Goal: Communication & Community: Ask a question

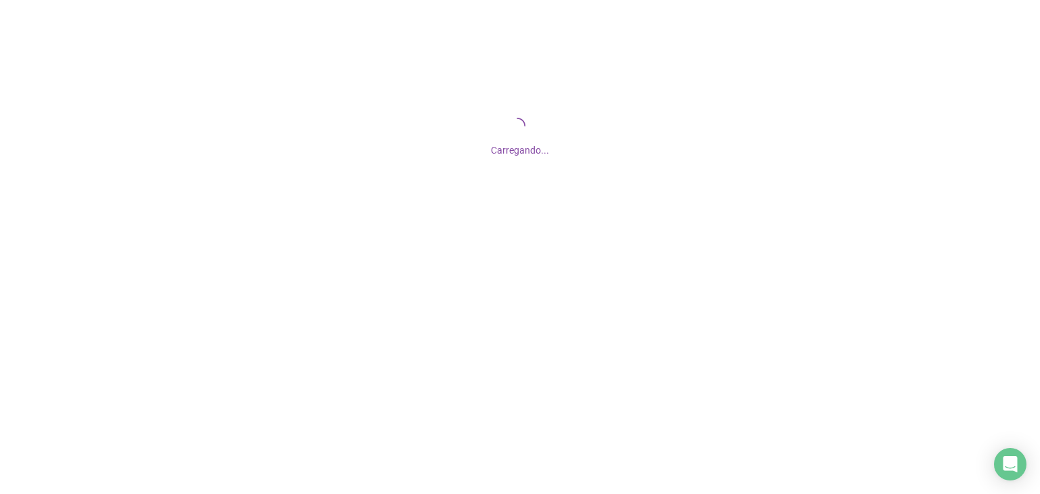
click at [1013, 468] on icon "Open Intercom Messenger" at bounding box center [1010, 464] width 14 height 16
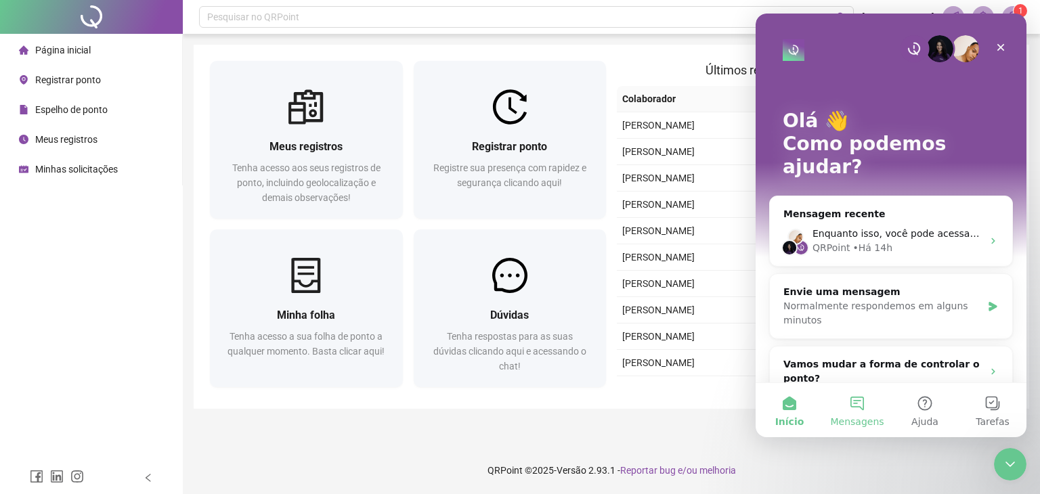
click at [868, 405] on button "Mensagens" at bounding box center [857, 410] width 68 height 54
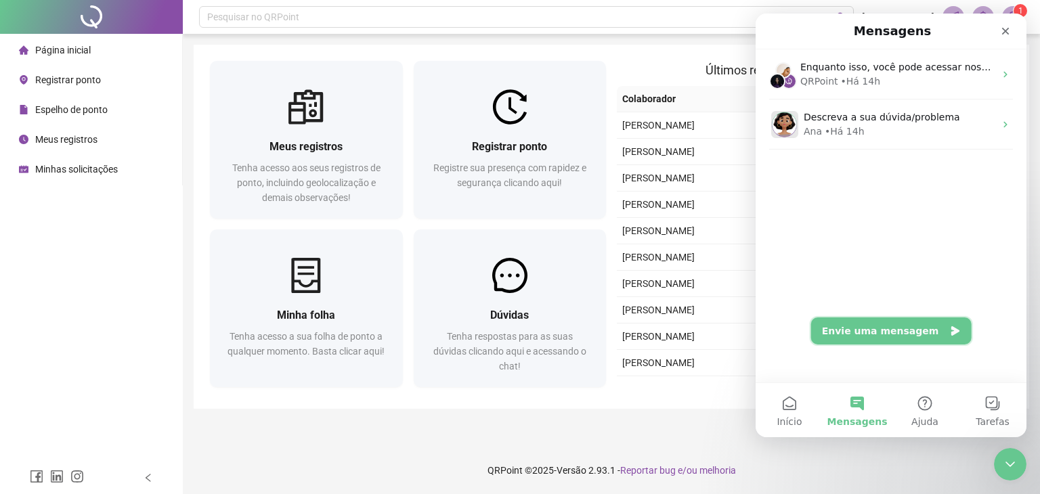
click at [894, 328] on button "Envie uma mensagem" at bounding box center [891, 330] width 160 height 27
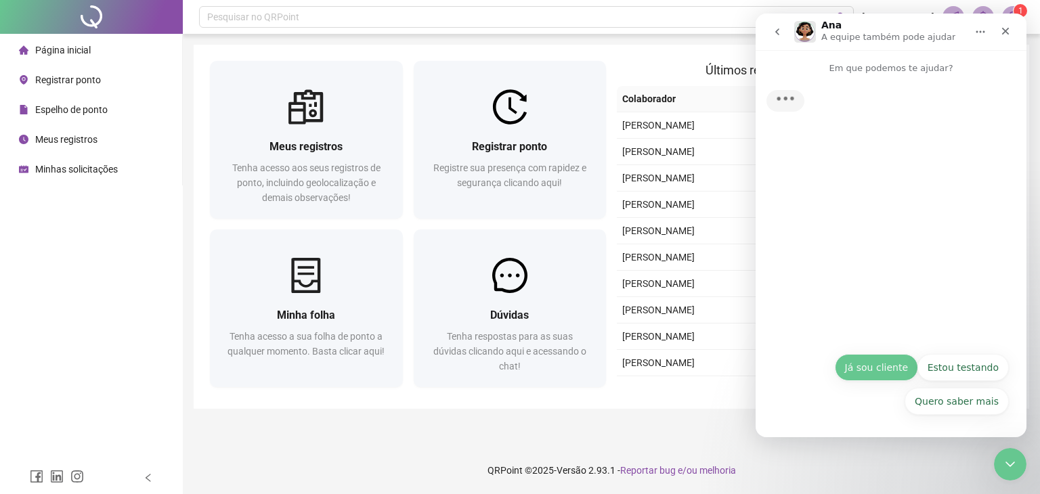
click at [901, 363] on button "Já sou cliente" at bounding box center [876, 367] width 83 height 27
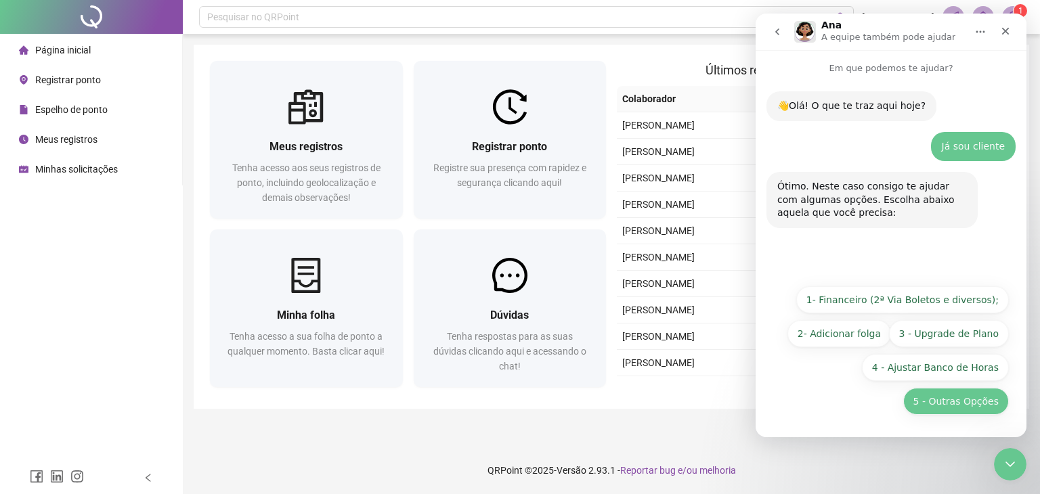
click at [952, 410] on button "5 - Outras Opções" at bounding box center [956, 401] width 106 height 27
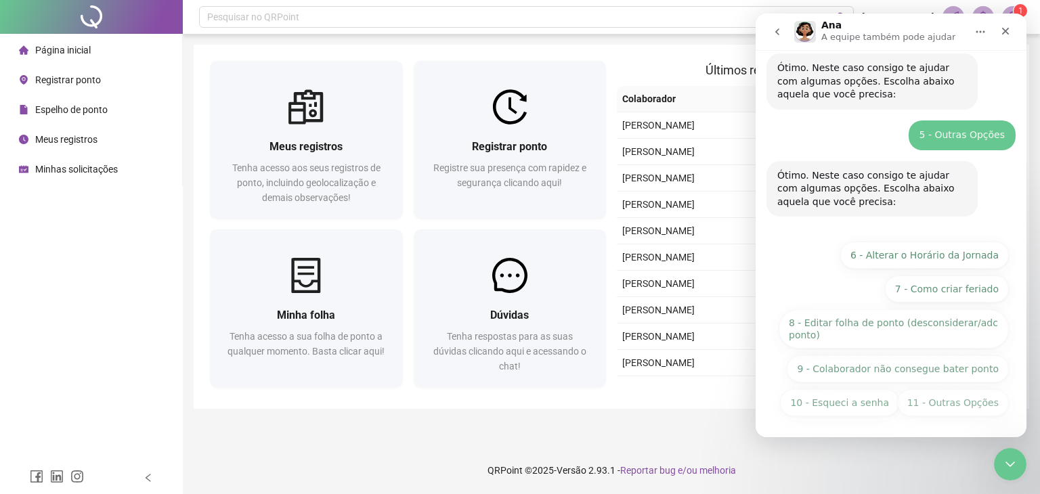
scroll to position [120, 0]
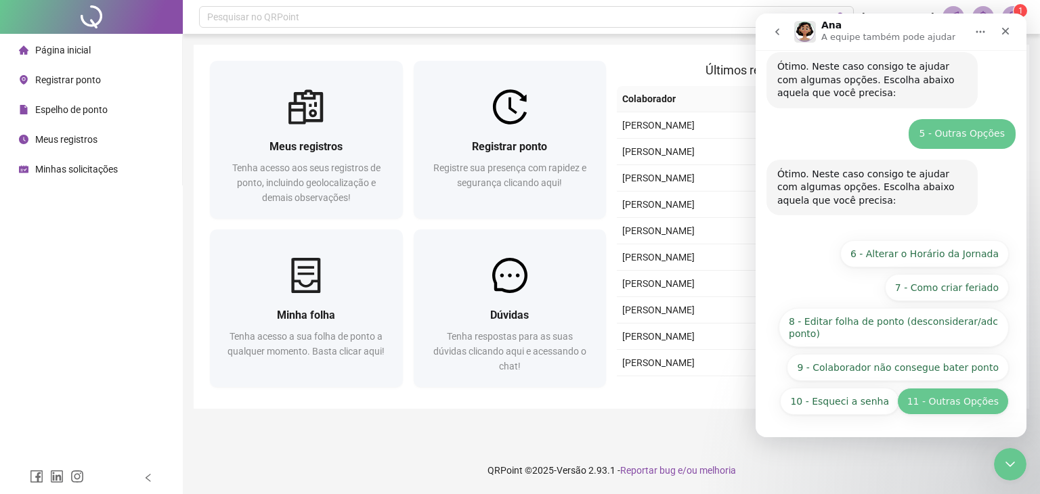
click at [937, 399] on button "11 - Outras Opções" at bounding box center [953, 401] width 112 height 27
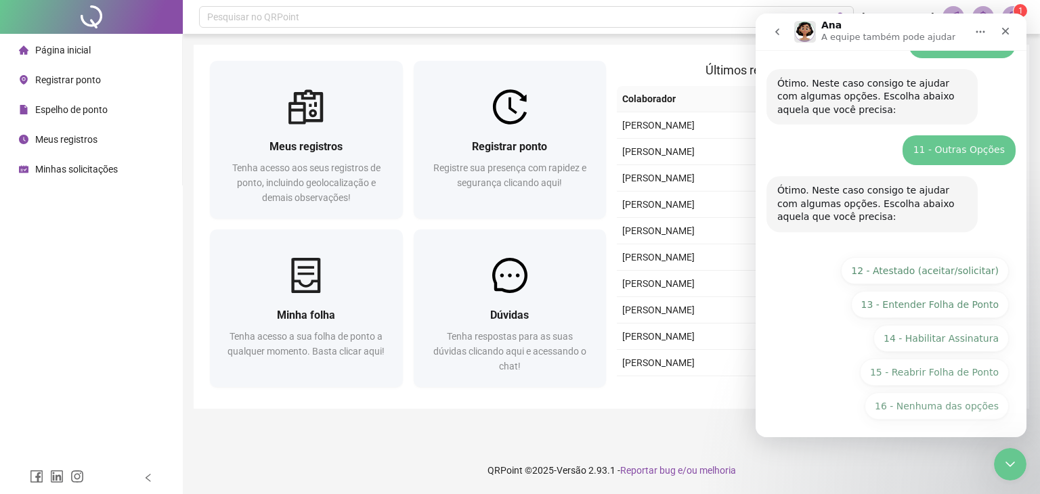
scroll to position [215, 0]
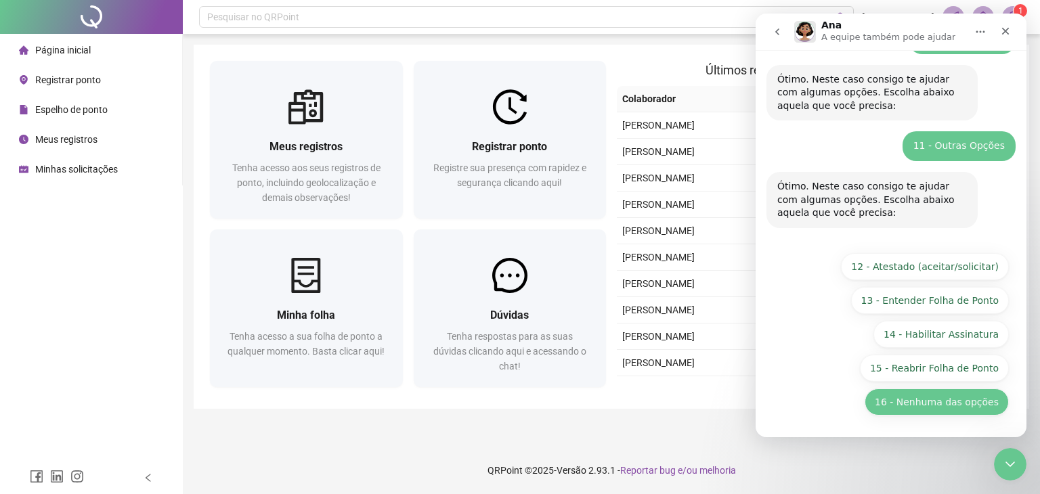
click at [958, 401] on button "16 - Nenhuma das opções" at bounding box center [936, 401] width 144 height 27
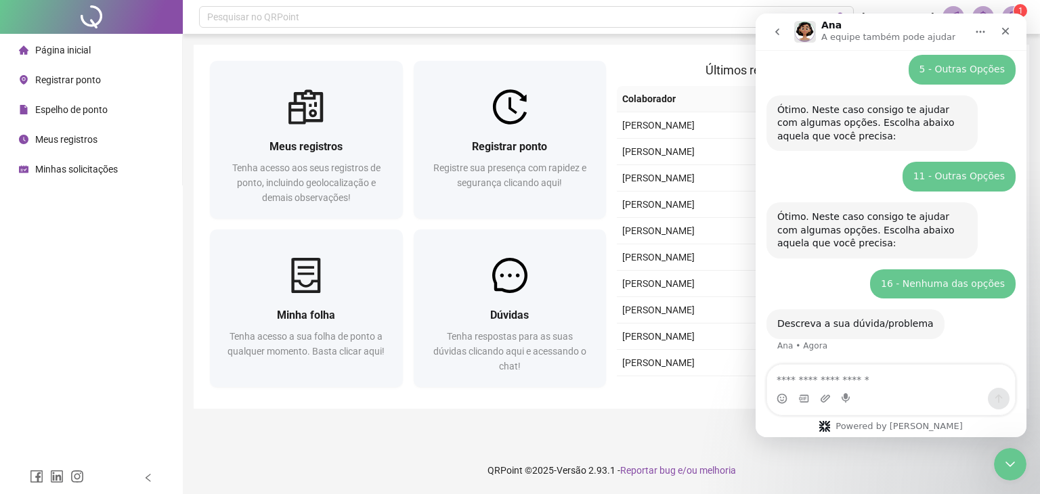
scroll to position [187, 0]
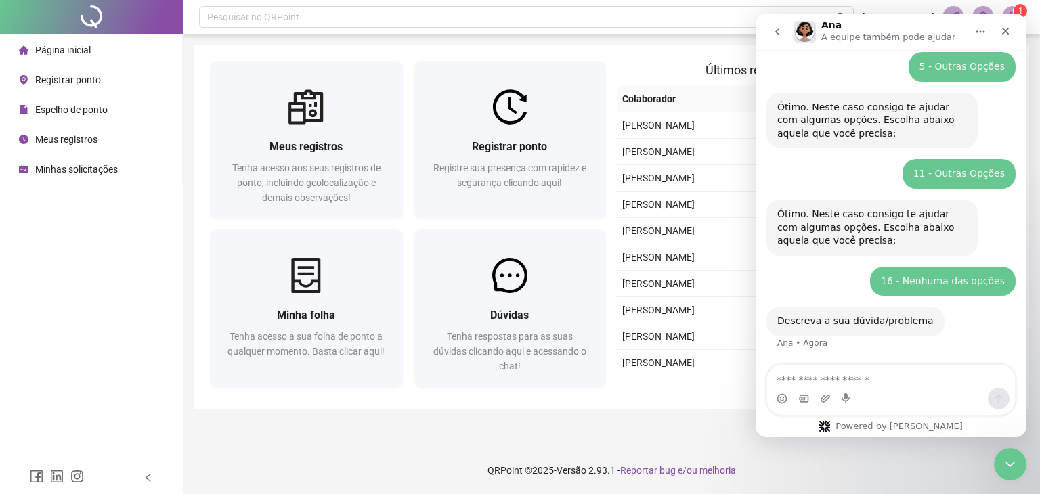
click at [861, 379] on textarea "Envie uma mensagem..." at bounding box center [891, 376] width 248 height 23
type textarea "**********"
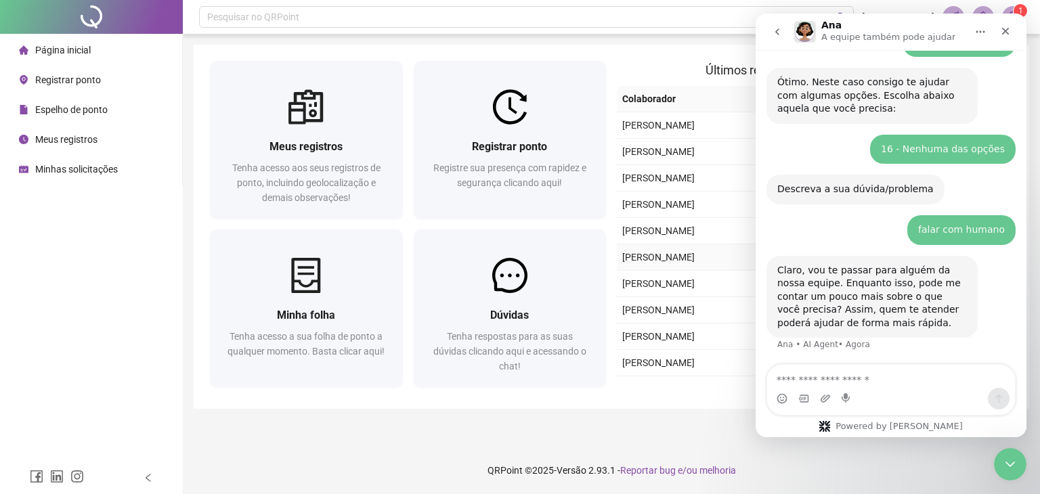
scroll to position [320, 0]
click at [808, 368] on textarea "Envie uma mensagem..." at bounding box center [891, 376] width 248 height 23
type textarea "*"
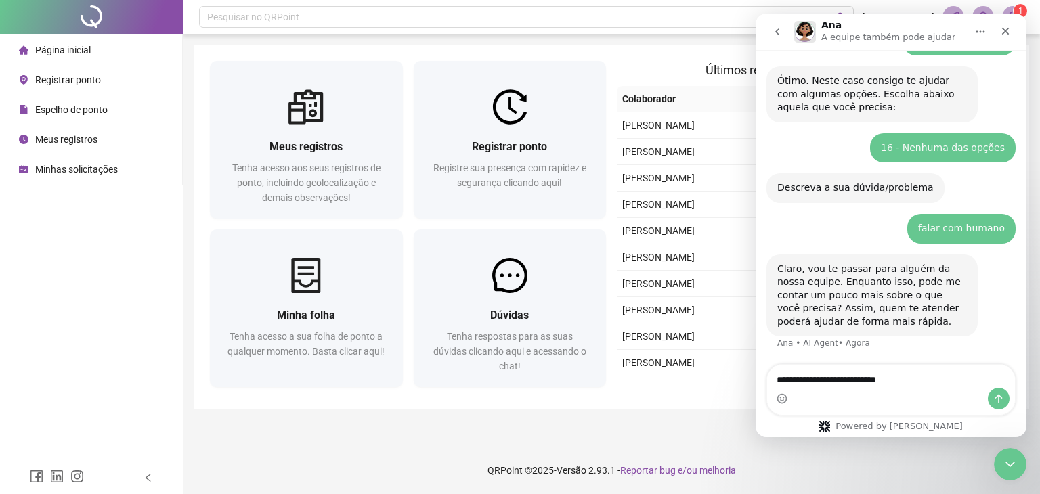
type textarea "**********"
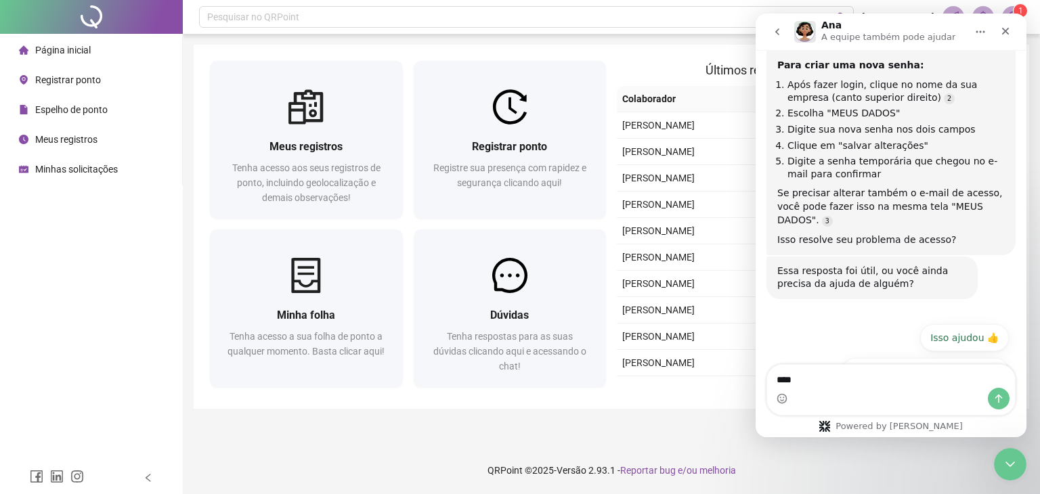
scroll to position [820, 0]
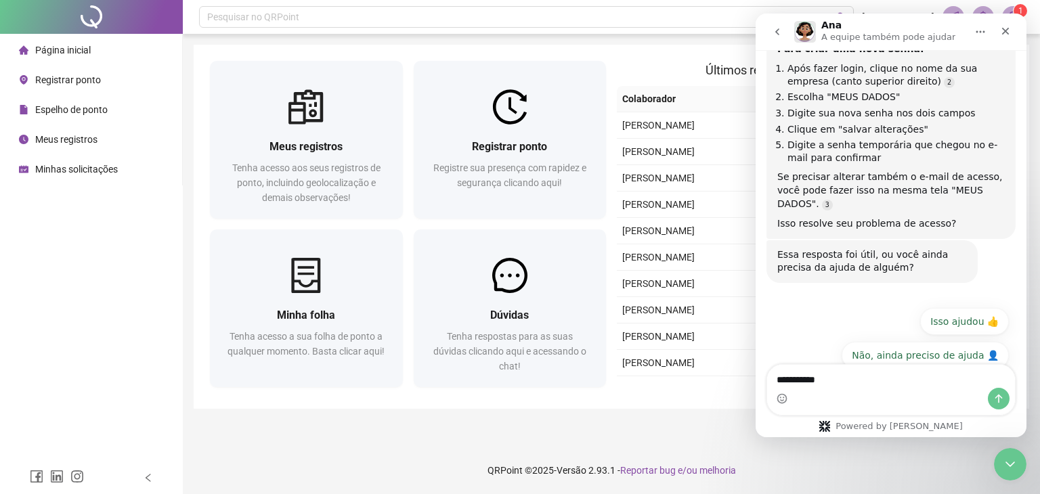
type textarea "**********"
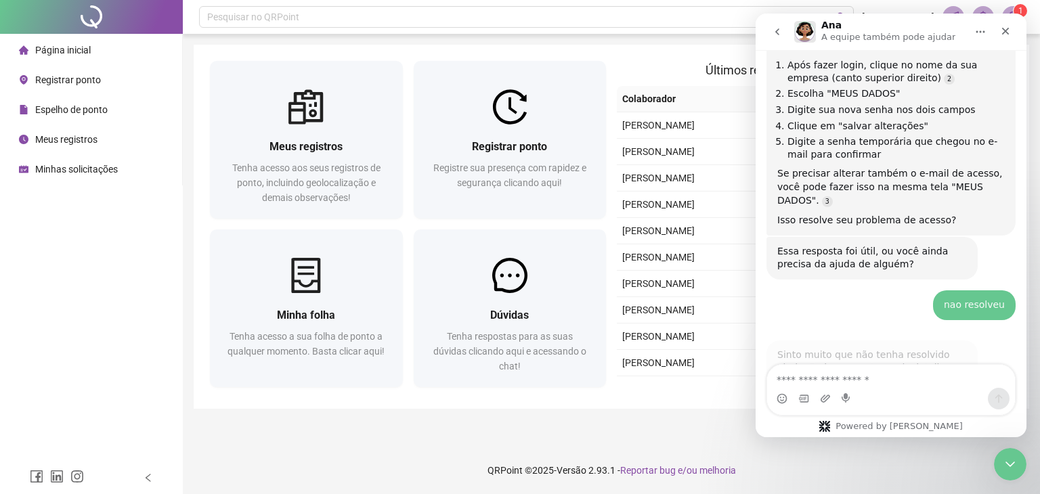
scroll to position [873, 0]
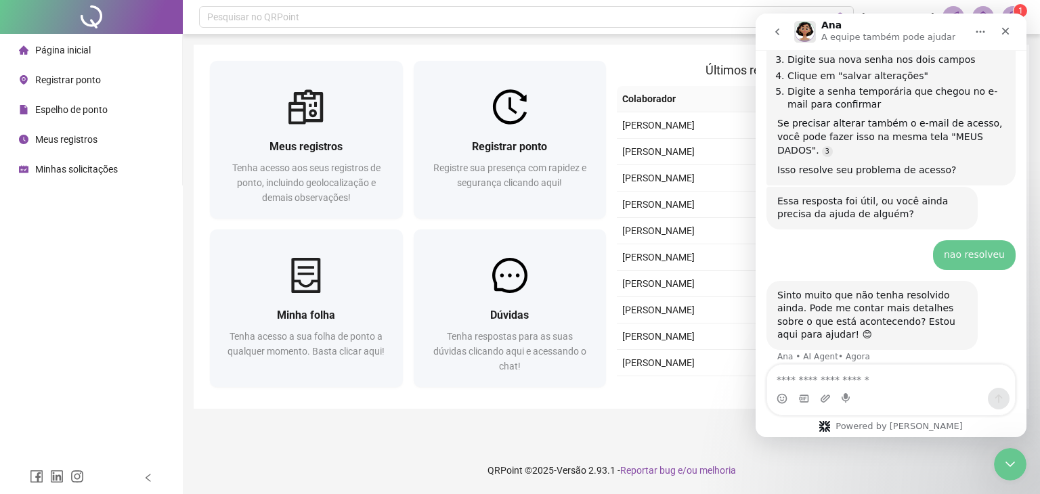
click at [828, 378] on textarea "Envie uma mensagem..." at bounding box center [891, 376] width 248 height 23
type textarea "**********"
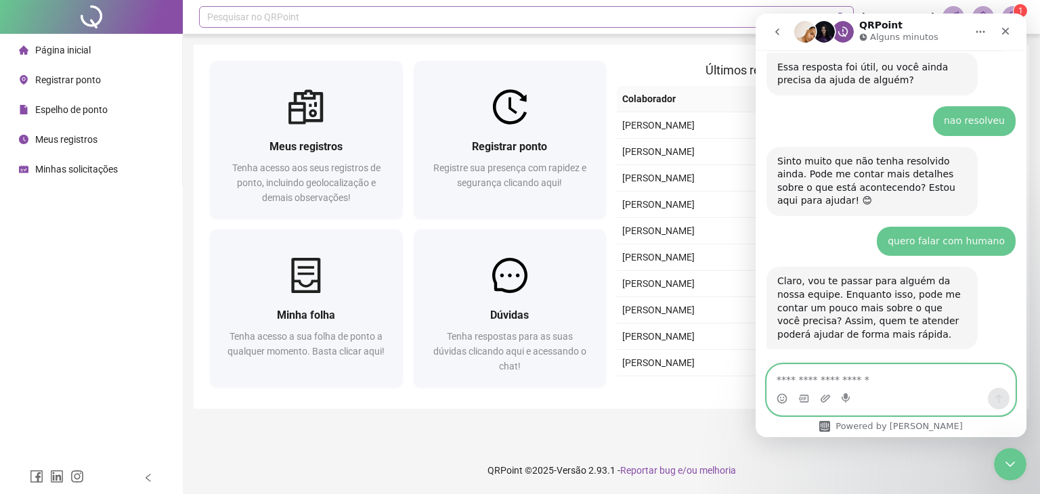
scroll to position [1102, 0]
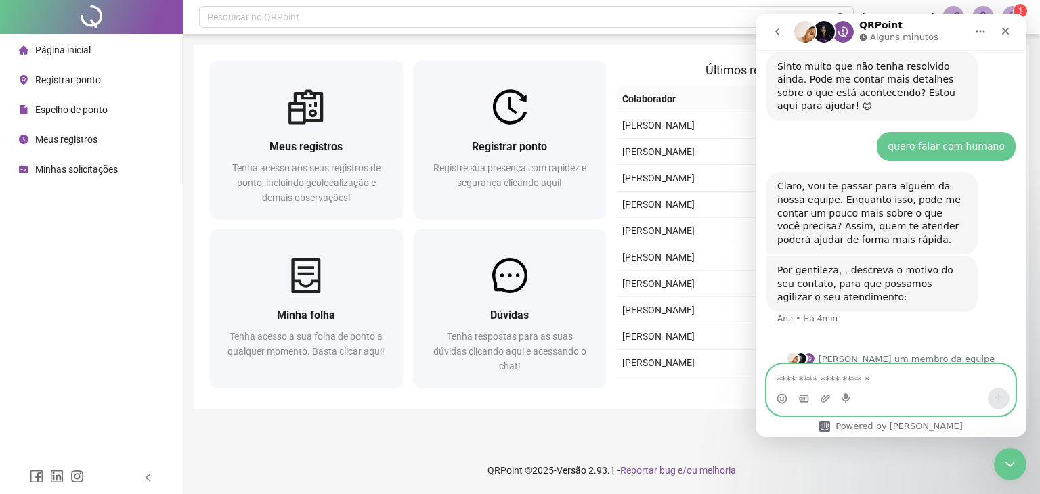
click at [913, 380] on textarea "Envie uma mensagem..." at bounding box center [891, 376] width 248 height 23
click at [910, 382] on textarea "Envie uma mensagem..." at bounding box center [891, 376] width 248 height 23
type textarea "**********"
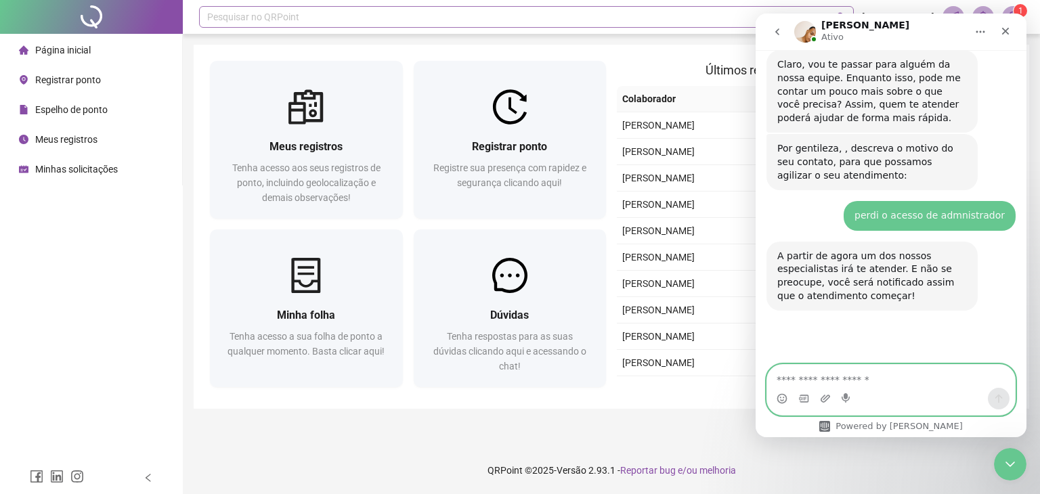
scroll to position [1345, 0]
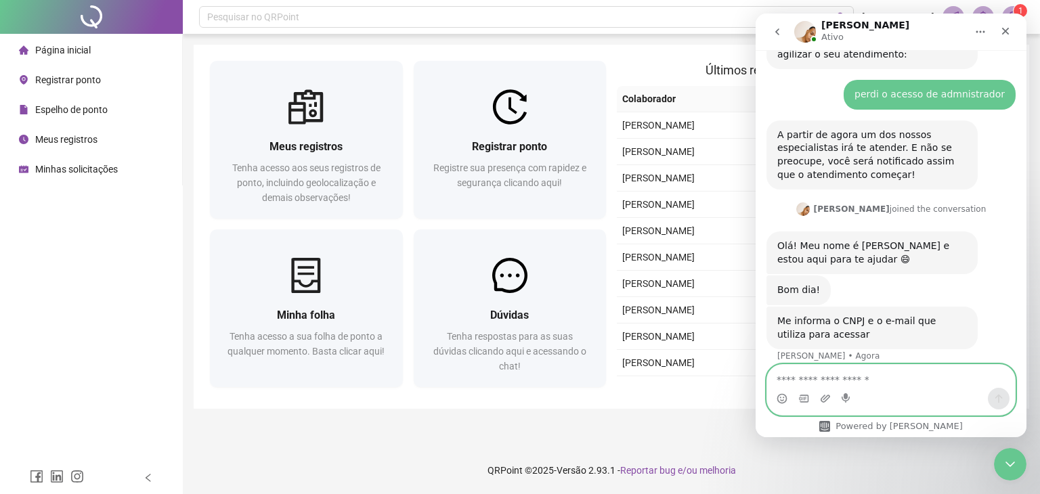
click at [866, 376] on textarea "Envie uma mensagem..." at bounding box center [891, 376] width 248 height 23
type textarea "**********"
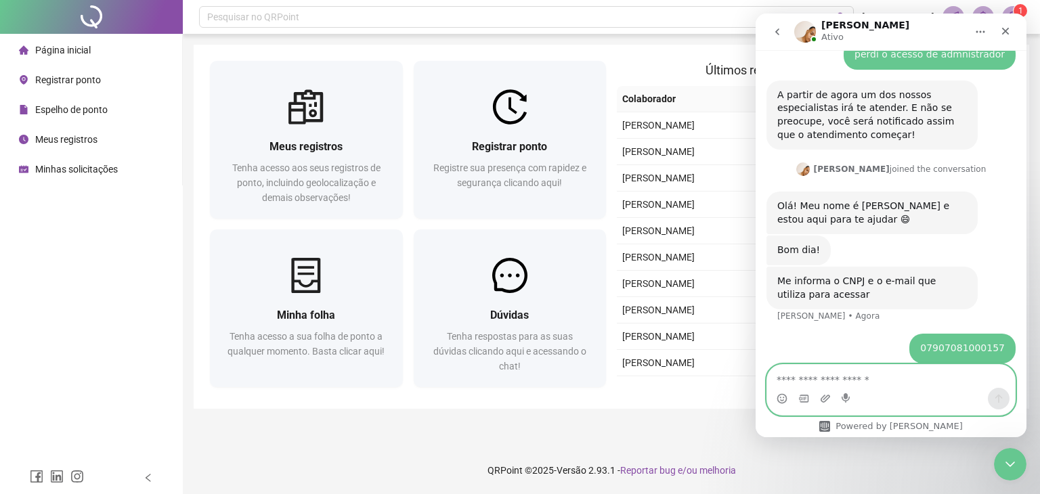
click at [845, 374] on textarea "Envie uma mensagem..." at bounding box center [891, 376] width 248 height 23
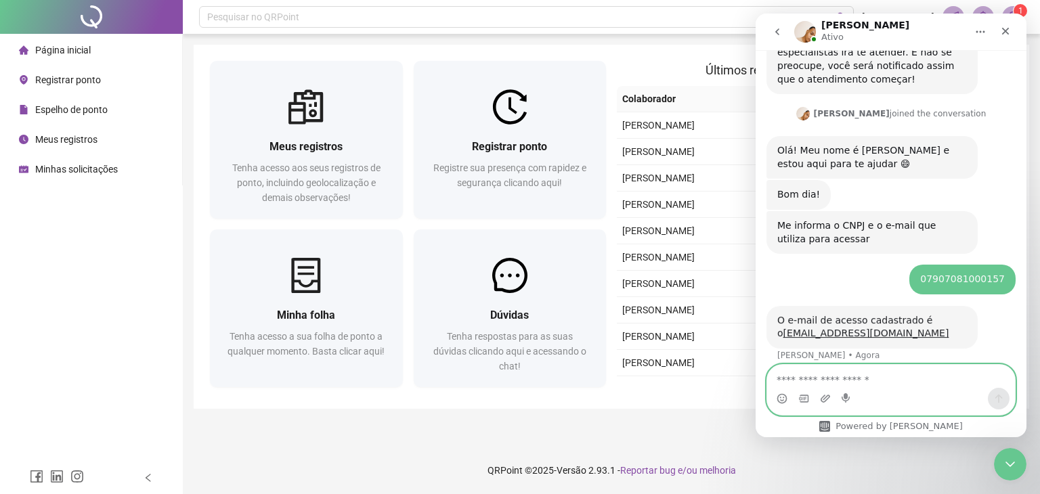
scroll to position [1438, 0]
click at [857, 387] on textarea "Envie uma mensagem..." at bounding box center [891, 376] width 248 height 23
click at [847, 384] on textarea "Envie uma mensagem..." at bounding box center [891, 376] width 248 height 23
click at [847, 384] on textarea "*" at bounding box center [891, 376] width 248 height 23
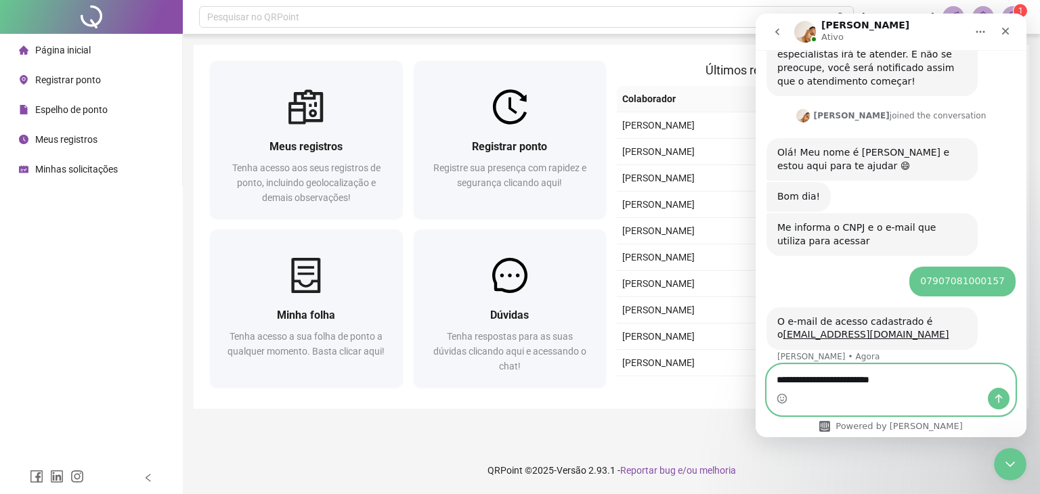
type textarea "**********"
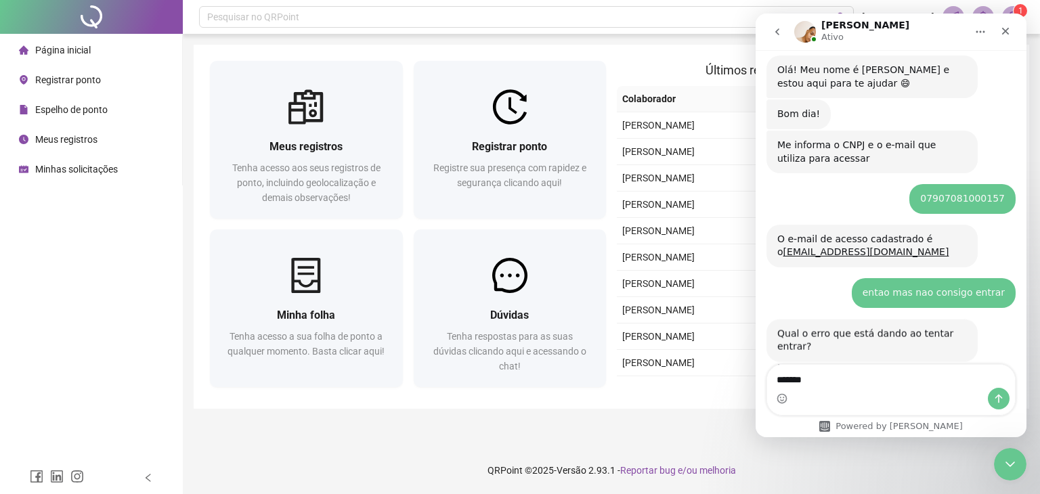
scroll to position [1519, 0]
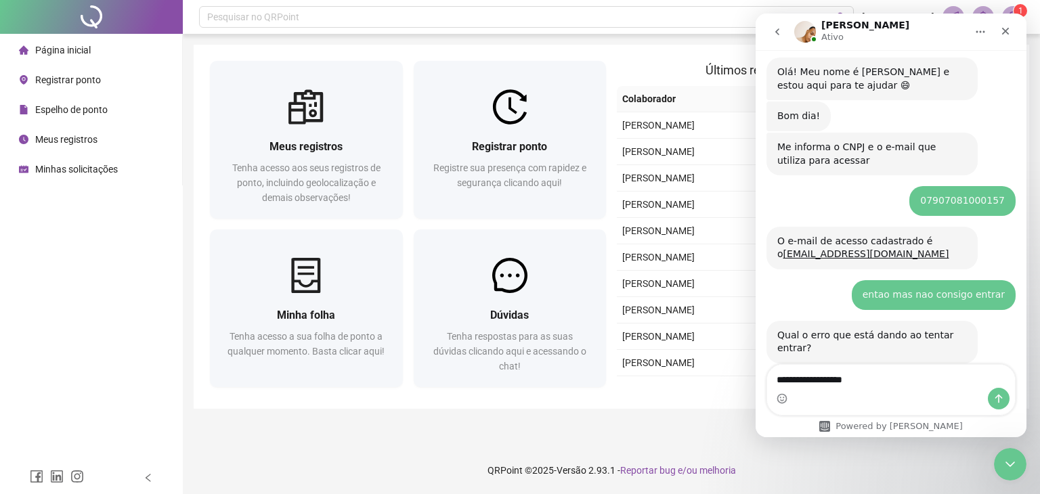
type textarea "**********"
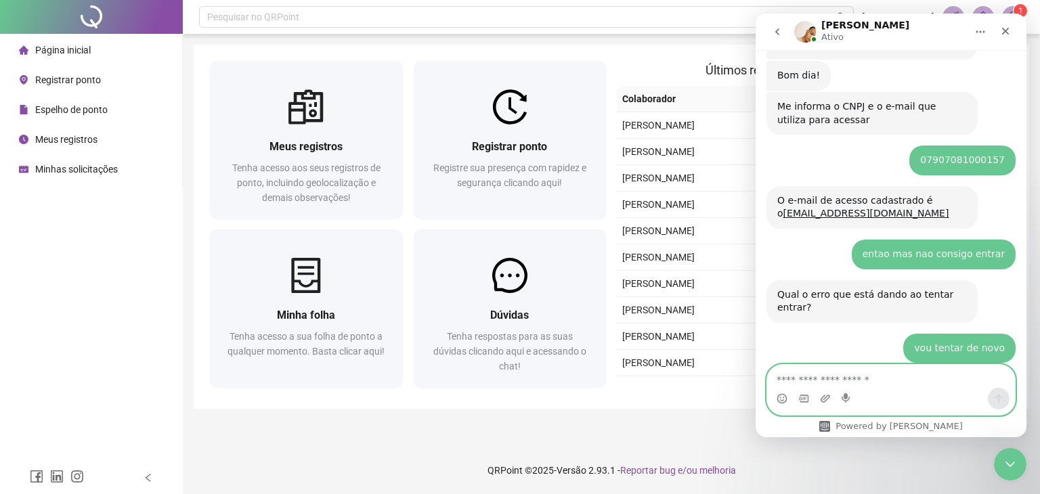
scroll to position [1600, 0]
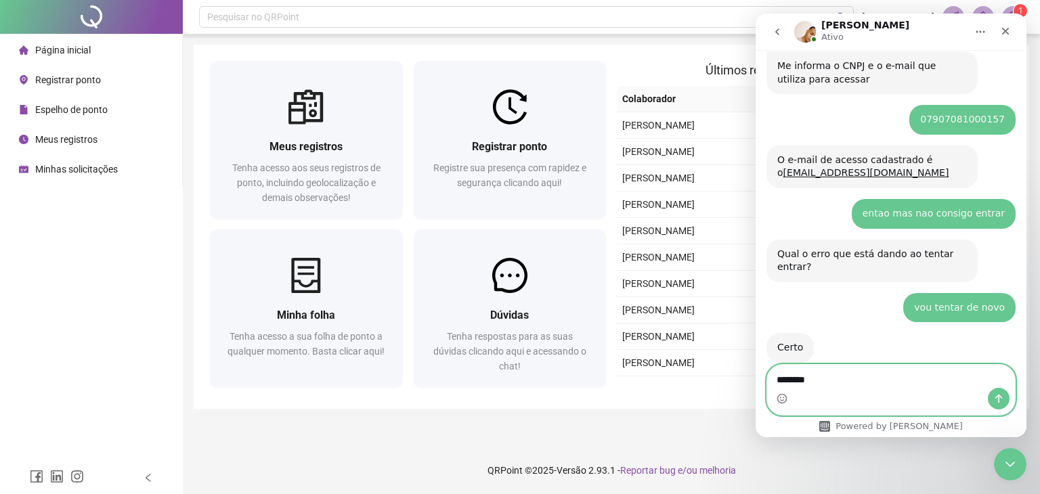
type textarea "*********"
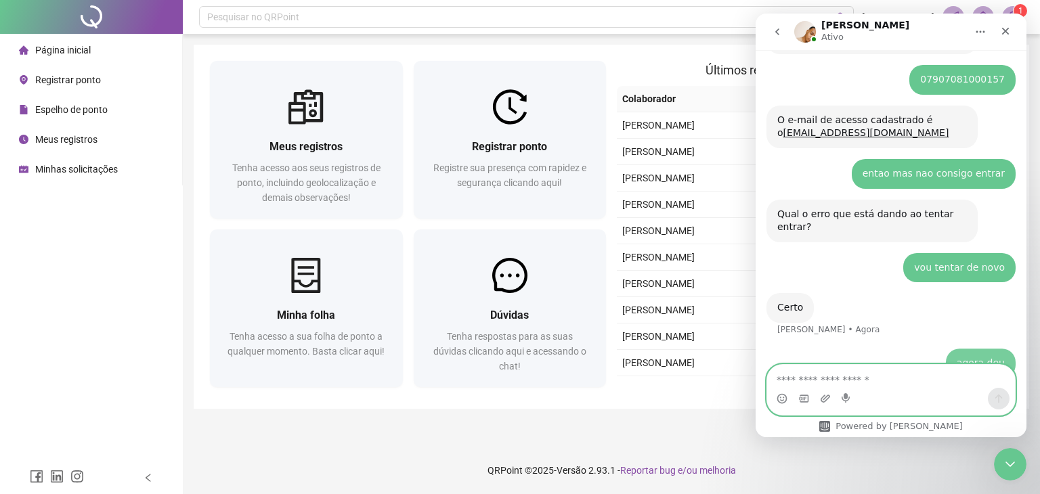
scroll to position [1641, 0]
type textarea "**********"
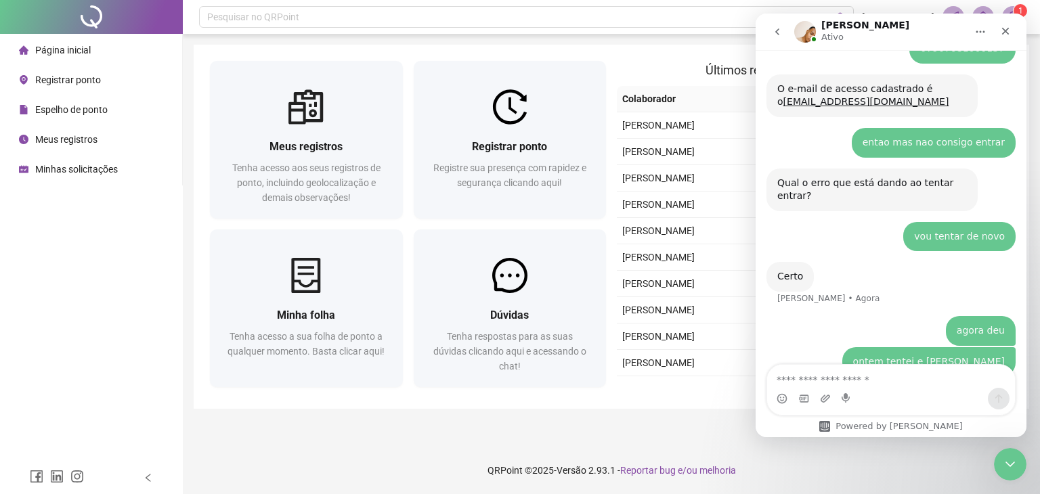
click at [96, 320] on div "Página inicial Registrar ponto Espelho de ponto Meus registros Minhas solicitaç…" at bounding box center [91, 231] width 183 height 462
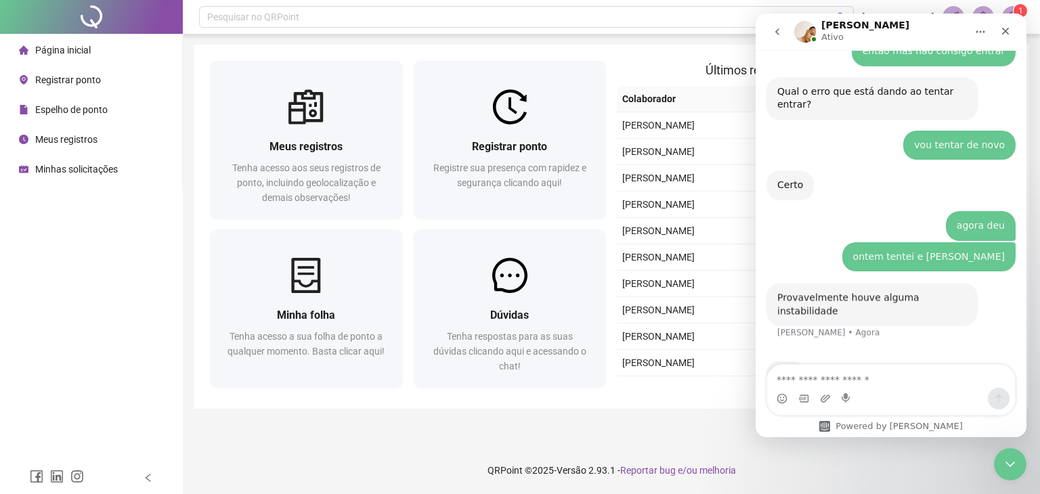
scroll to position [1763, 0]
click at [851, 380] on textarea "Envie uma mensagem..." at bounding box center [891, 376] width 248 height 23
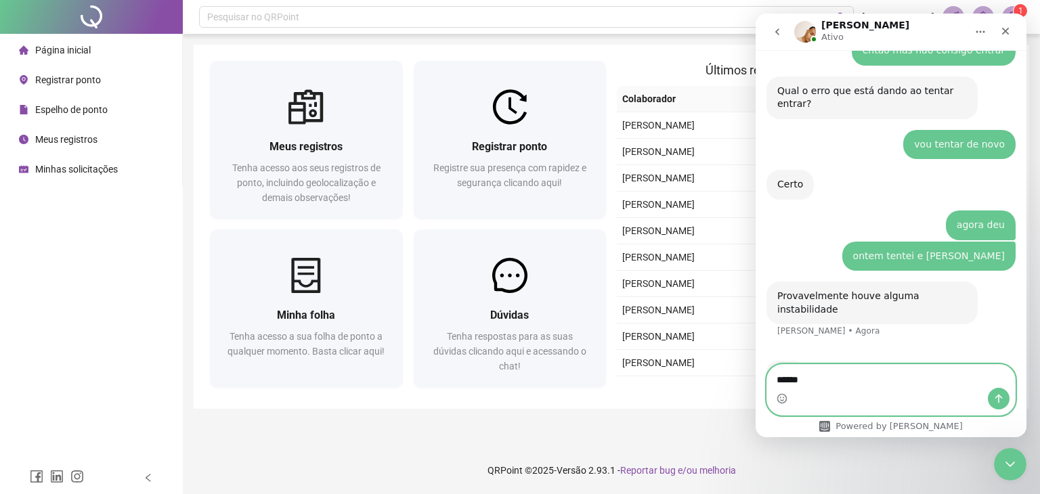
type textarea "*******"
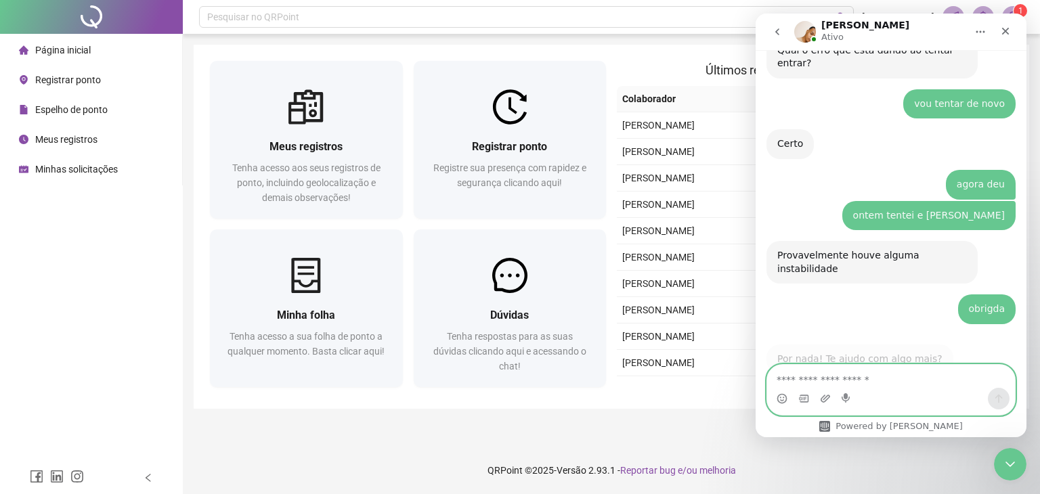
scroll to position [1792, 0]
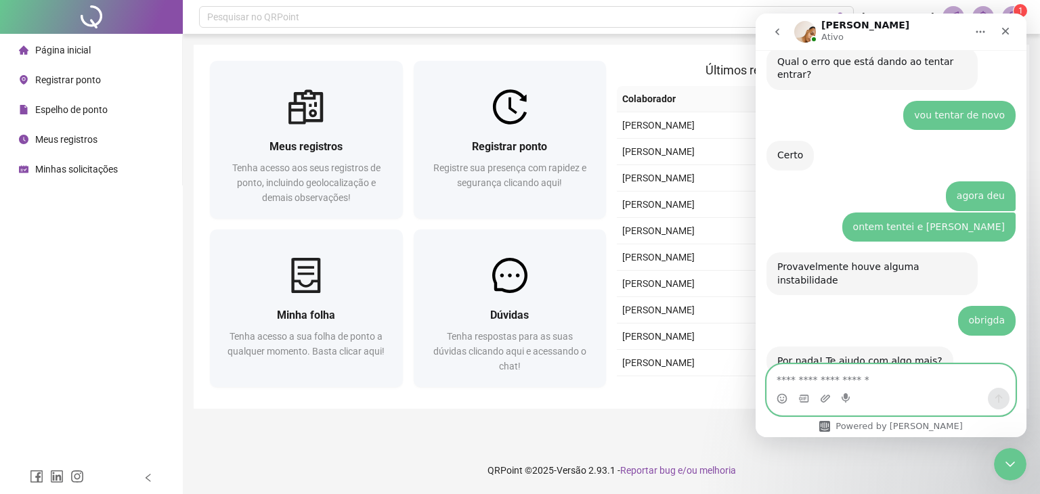
click at [913, 386] on textarea "Envie uma mensagem..." at bounding box center [891, 376] width 248 height 23
type textarea "***"
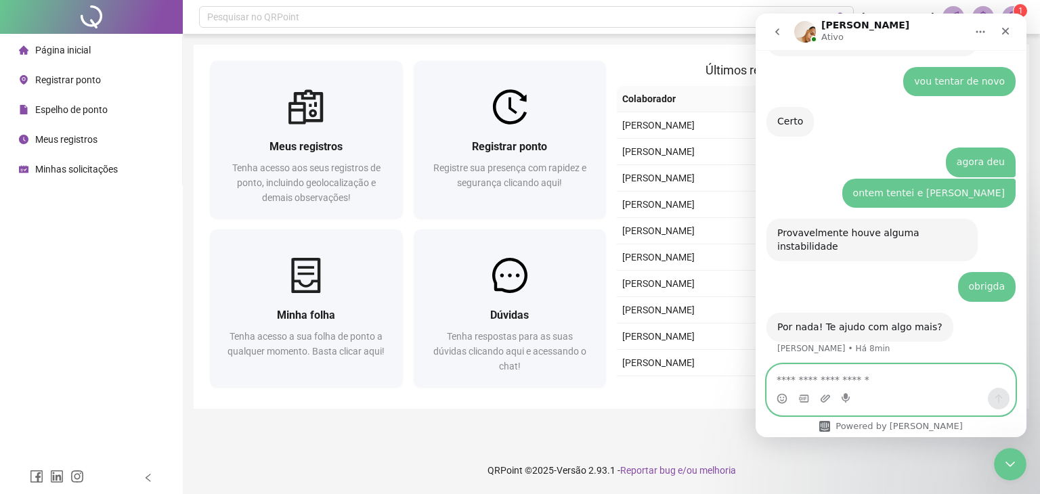
scroll to position [1833, 0]
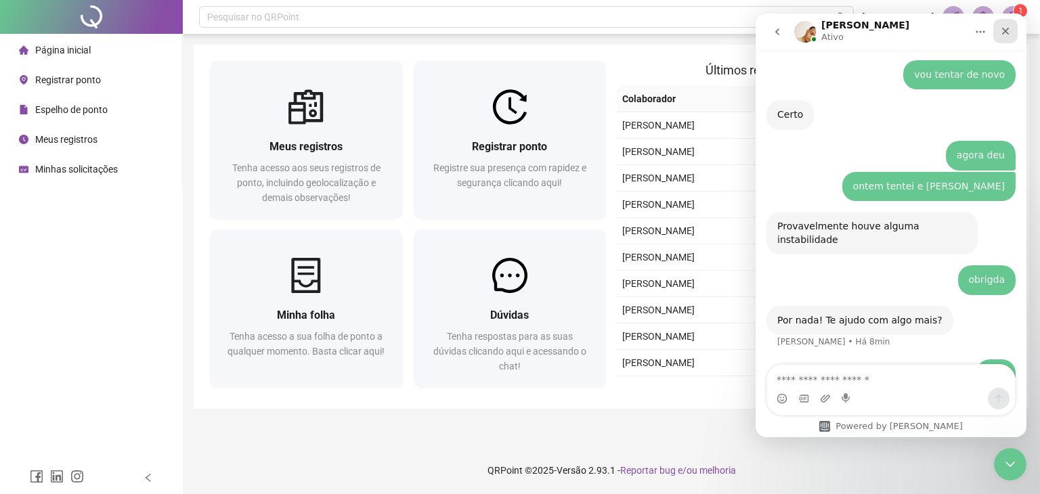
click at [1004, 27] on icon "Fechar" at bounding box center [1005, 31] width 11 height 11
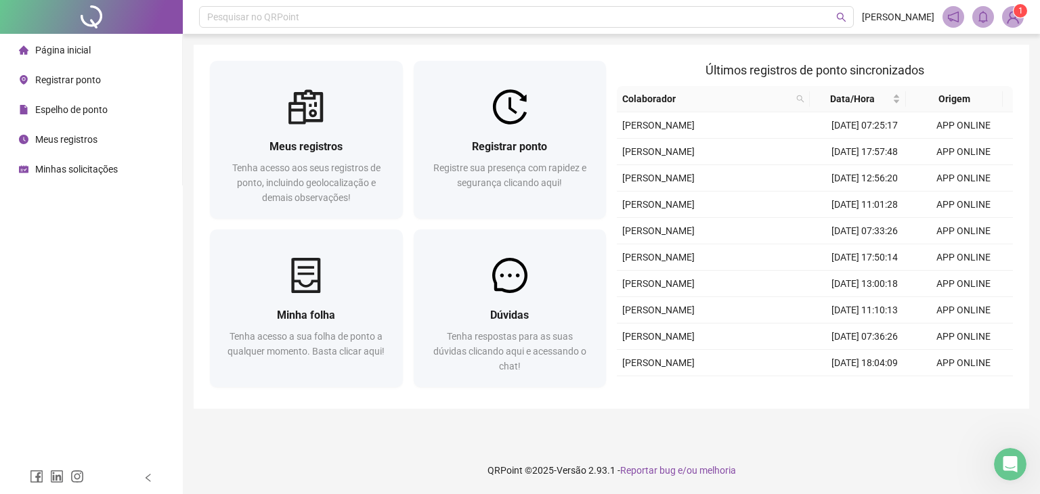
scroll to position [1832, 0]
click at [1013, 22] on img at bounding box center [1012, 17] width 20 height 20
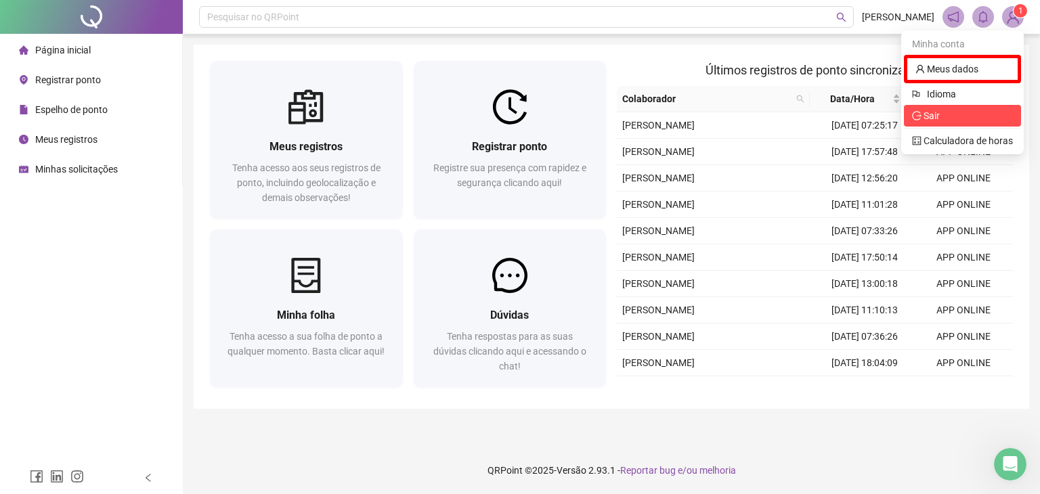
click at [969, 120] on span "Sair" at bounding box center [962, 115] width 101 height 15
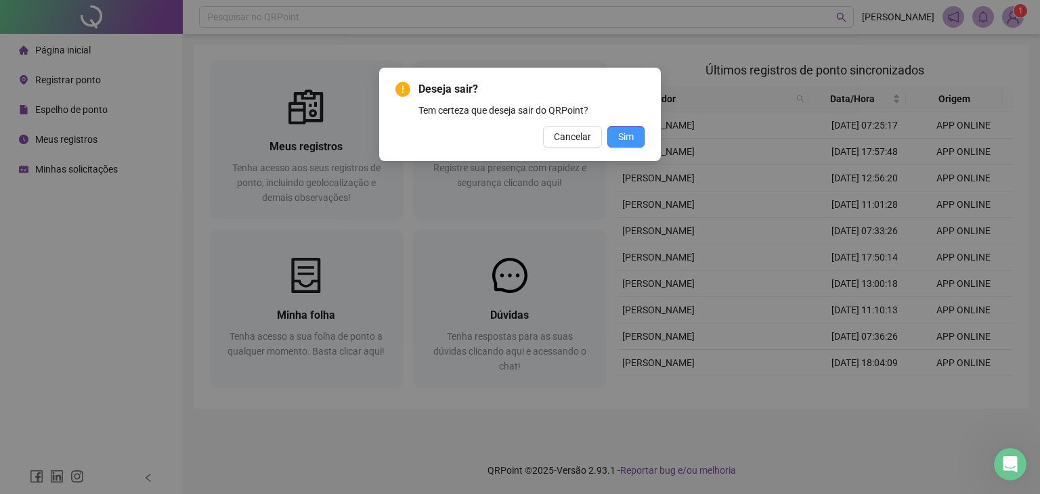
click at [640, 141] on button "Sim" at bounding box center [625, 137] width 37 height 22
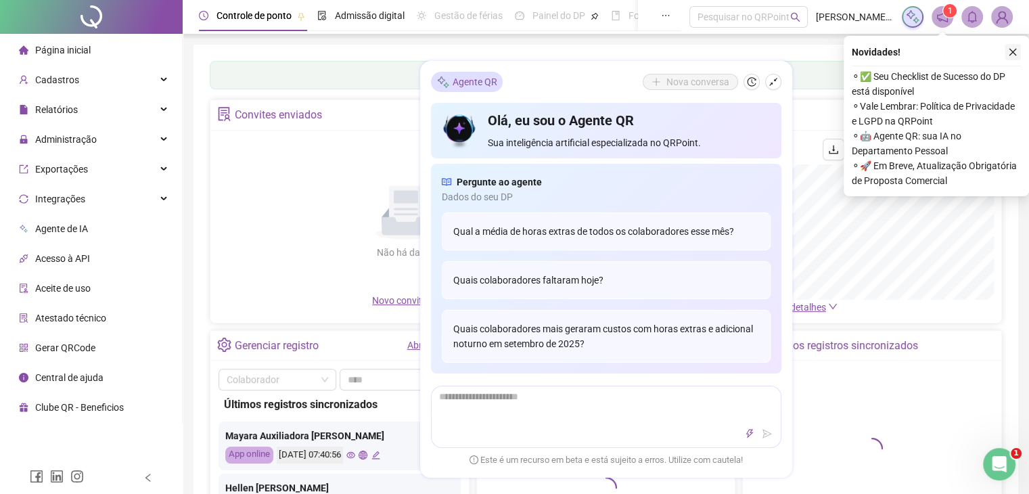
click at [1015, 51] on icon "close" at bounding box center [1012, 51] width 9 height 9
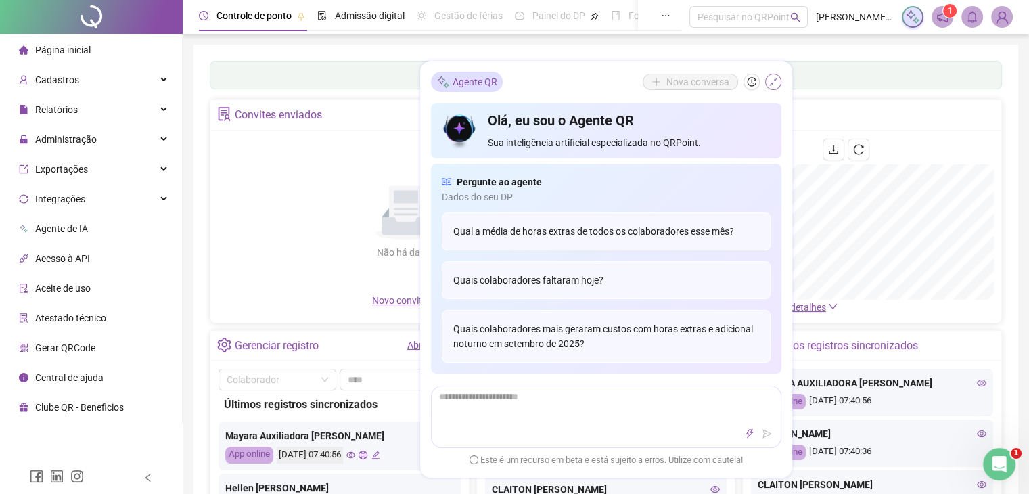
click at [773, 81] on icon "shrink" at bounding box center [773, 81] width 9 height 9
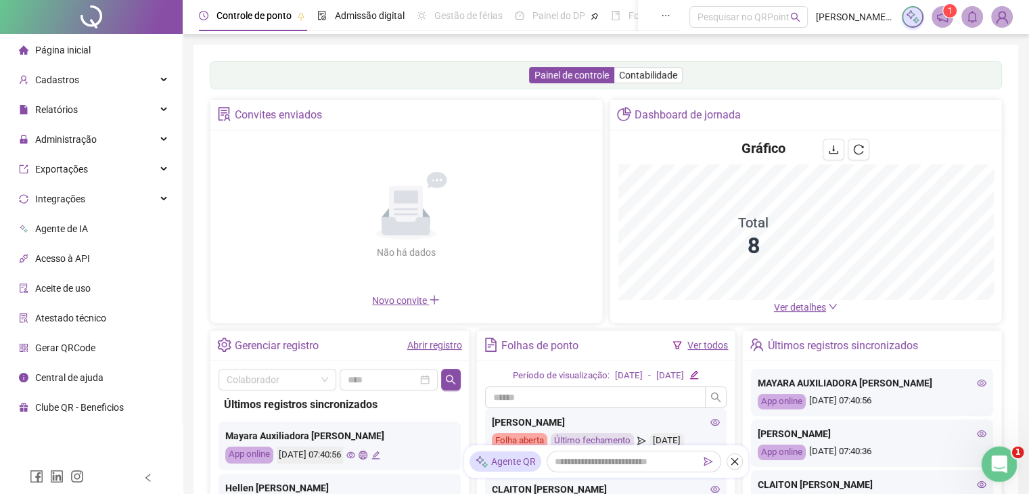
click at [1002, 468] on icon "Abertura do Messenger da Intercom" at bounding box center [998, 462] width 22 height 22
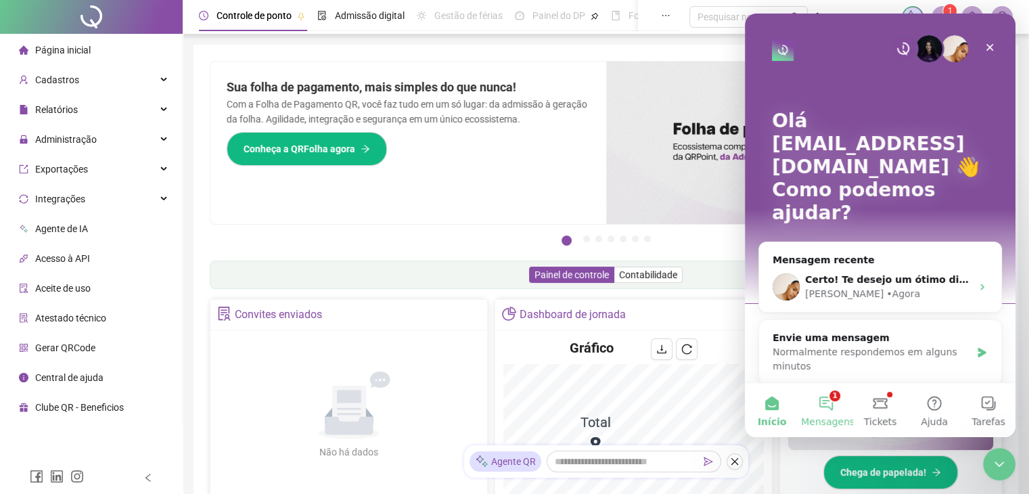
click at [826, 408] on button "1 Mensagens" at bounding box center [826, 410] width 54 height 54
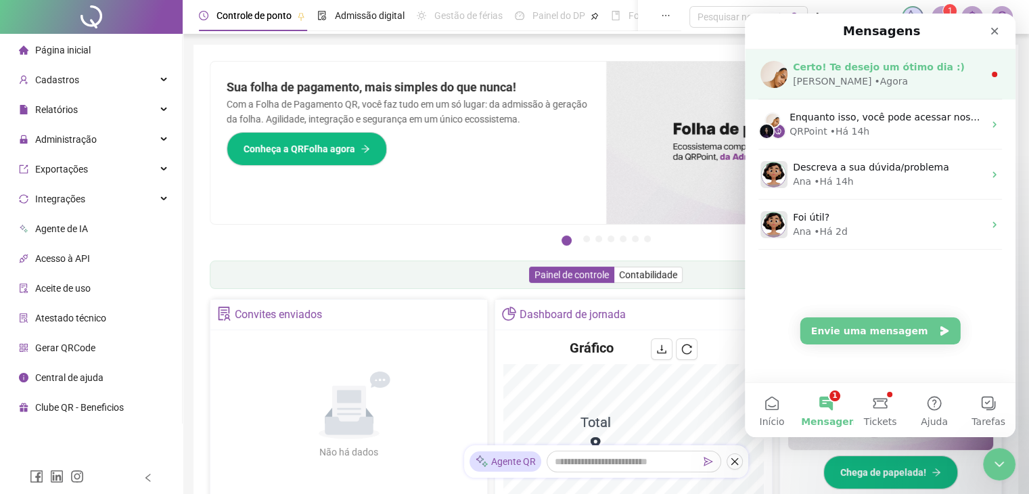
click at [885, 73] on div "Certo! Te desejo um ótimo dia :)" at bounding box center [888, 67] width 191 height 14
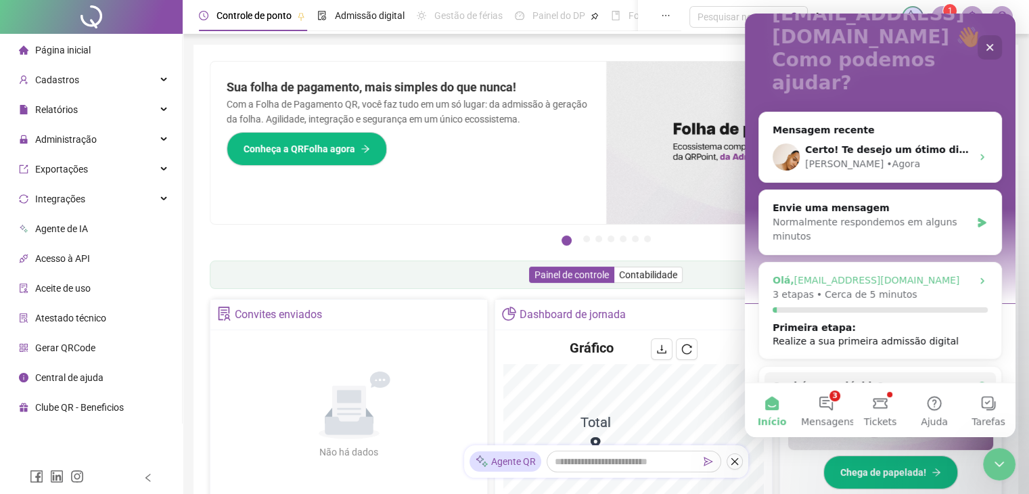
scroll to position [135, 0]
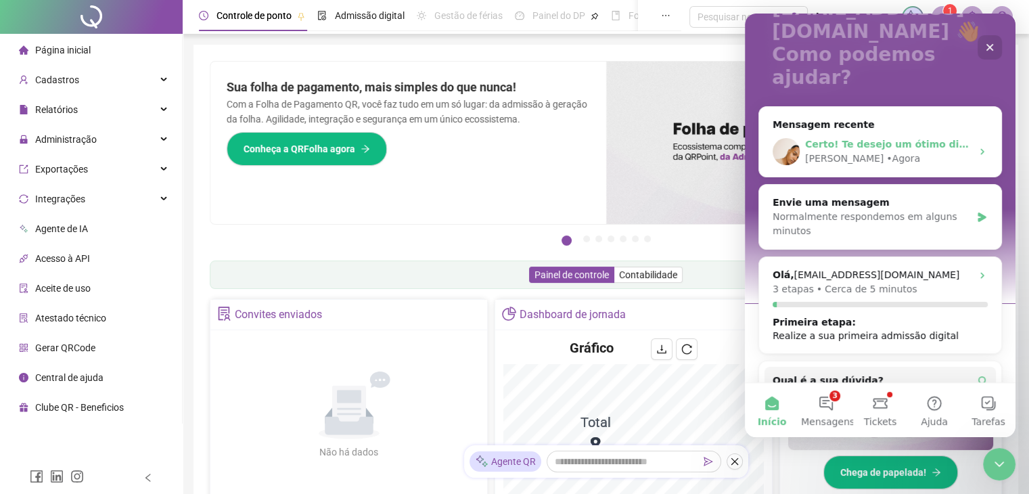
click at [883, 152] on div "Gabriel • Agora" at bounding box center [888, 159] width 166 height 14
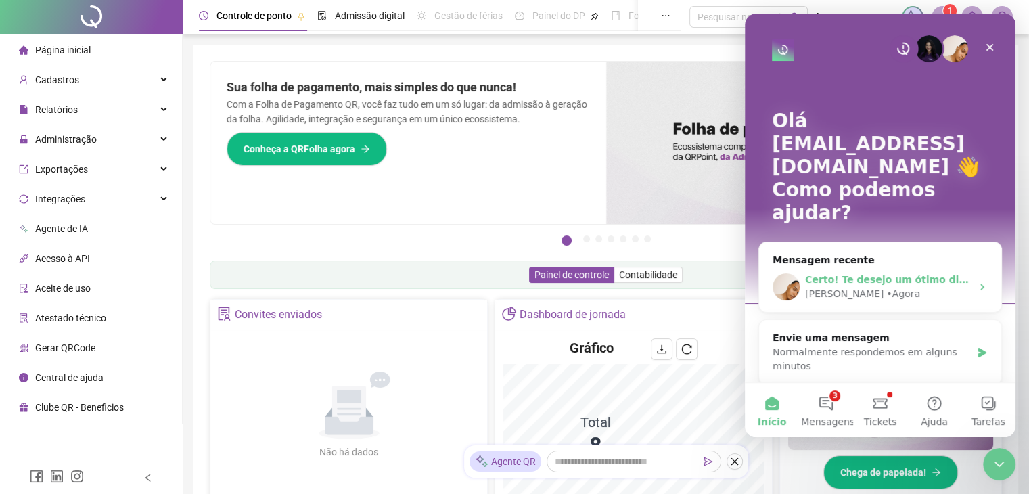
click at [977, 282] on icon "Messenger da Intercom" at bounding box center [982, 287] width 11 height 11
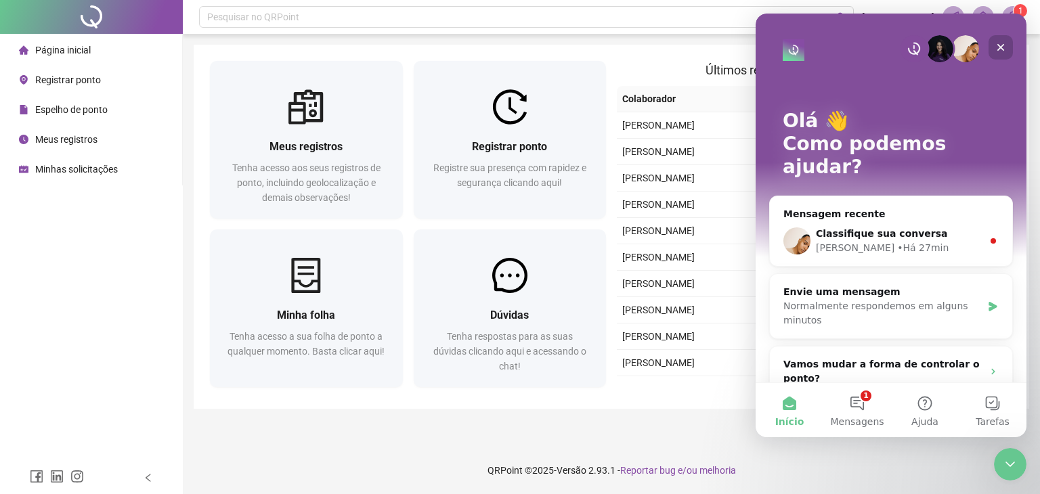
click at [1002, 44] on icon "Fechar" at bounding box center [1000, 47] width 11 height 11
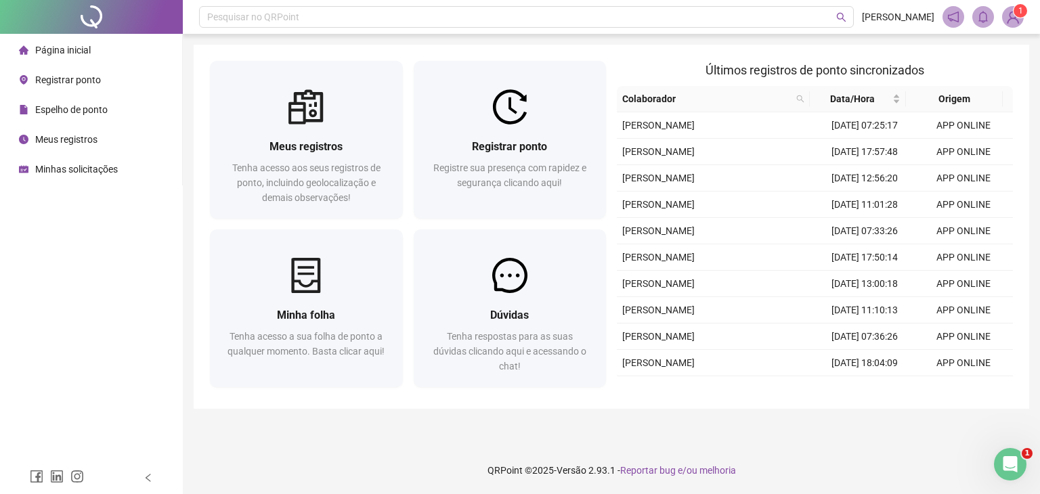
click at [83, 56] on div "Página inicial" at bounding box center [55, 50] width 72 height 27
